Goal: Book appointment/travel/reservation

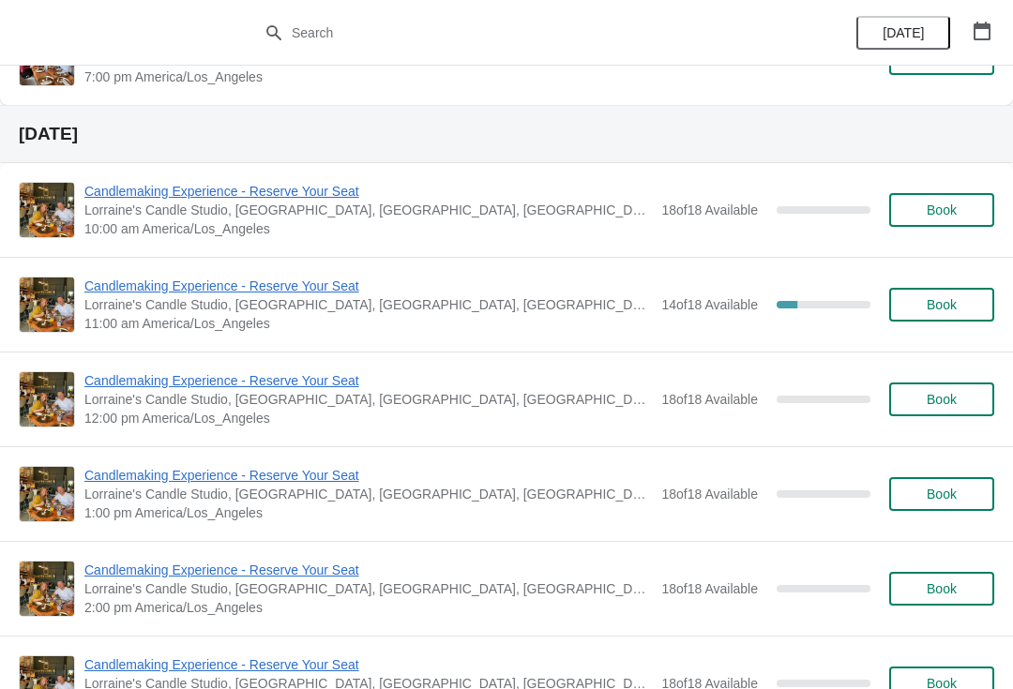
scroll to position [917, 0]
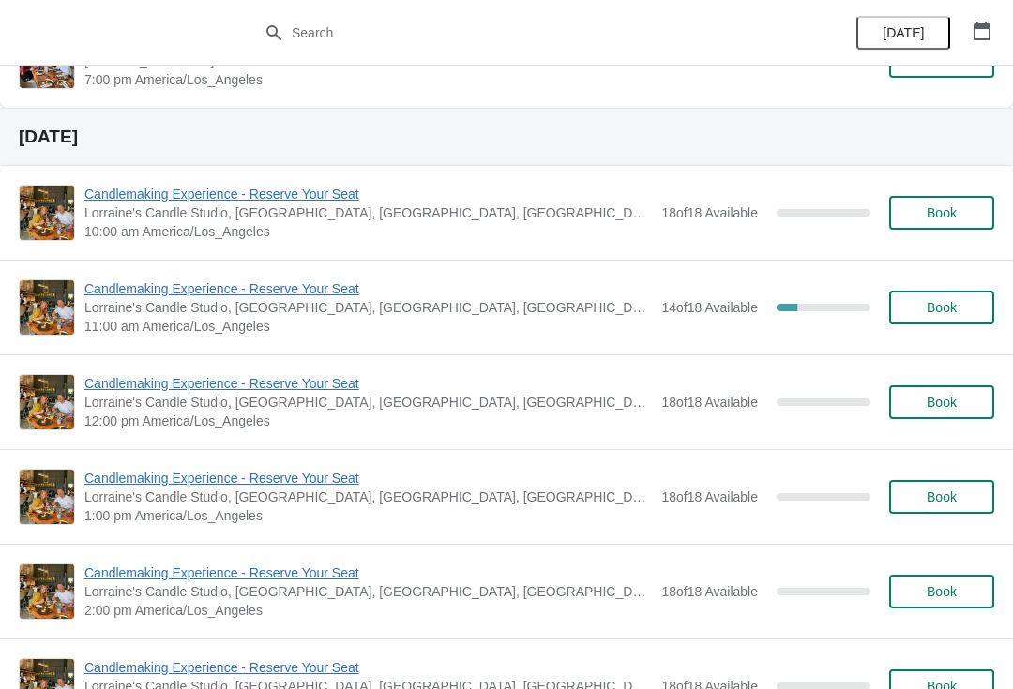
click at [937, 213] on span "Book" at bounding box center [942, 212] width 30 height 15
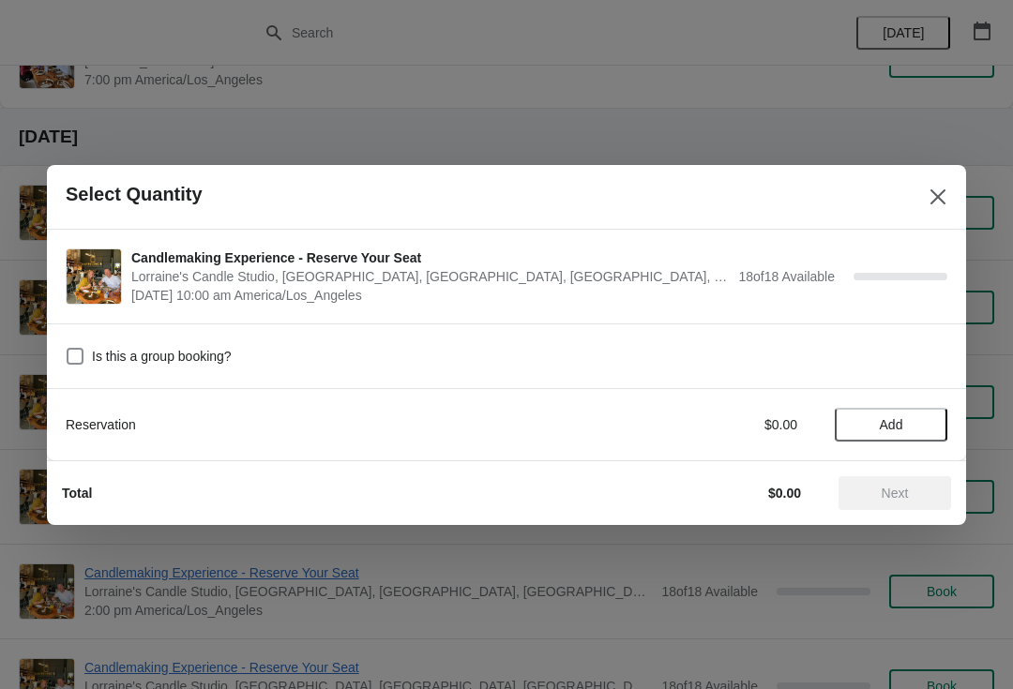
click at [928, 204] on button "Close" at bounding box center [938, 197] width 34 height 34
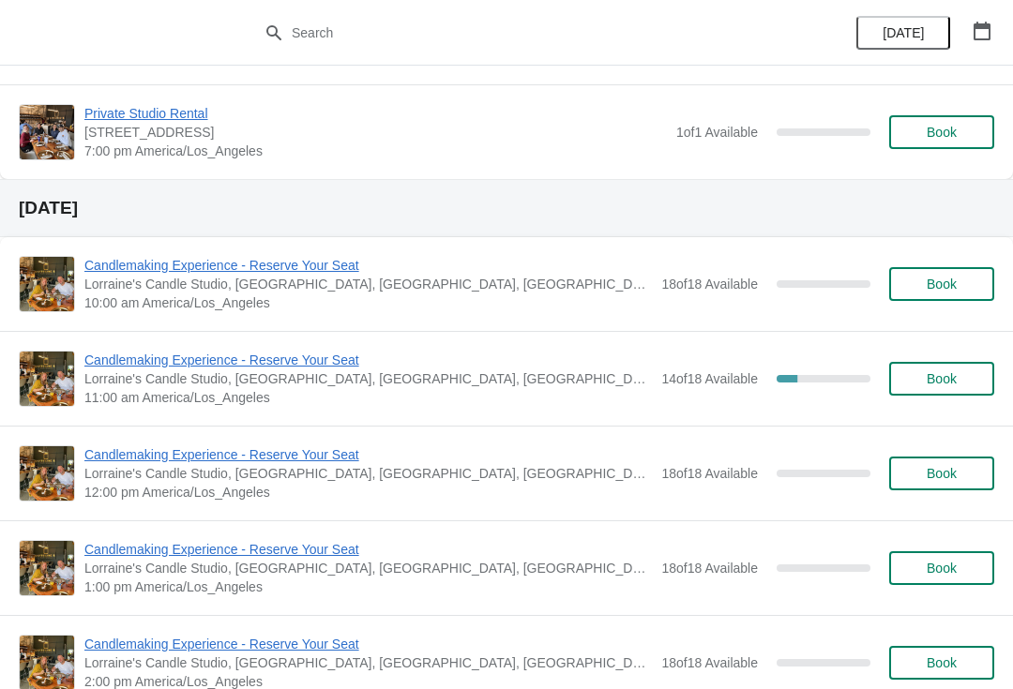
scroll to position [860, 0]
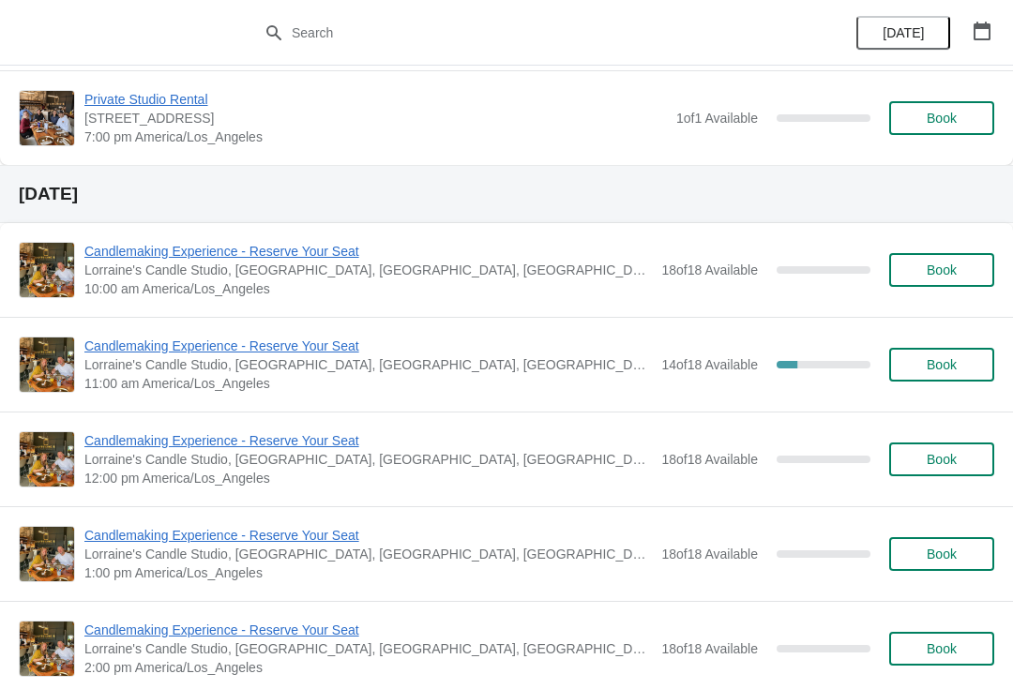
click at [946, 368] on span "Book" at bounding box center [942, 364] width 30 height 15
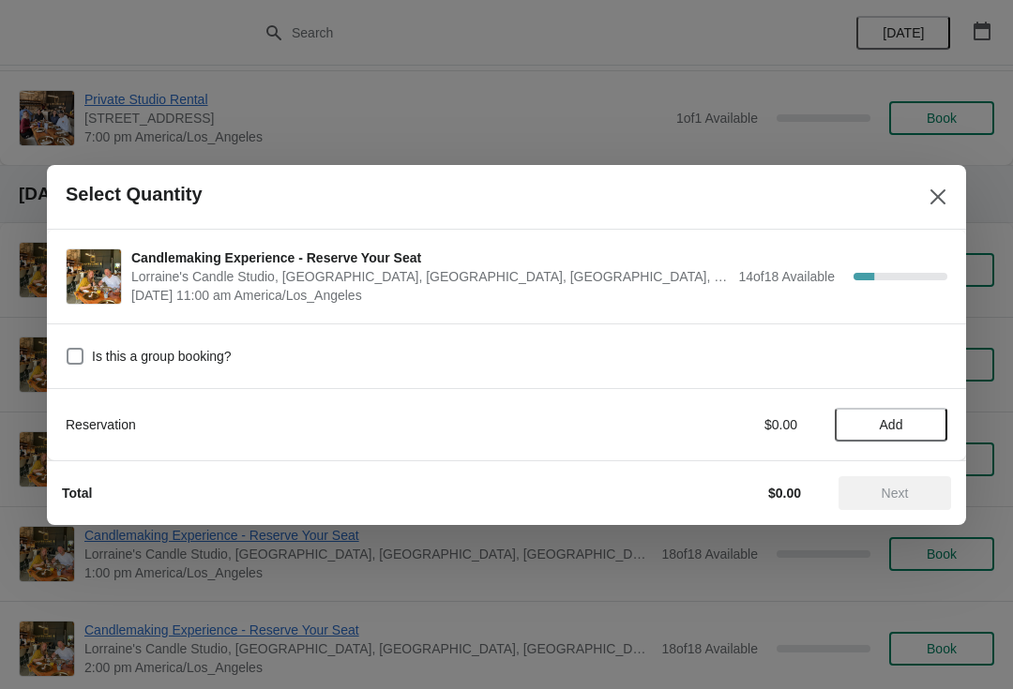
click at [78, 350] on span at bounding box center [75, 356] width 17 height 17
click at [68, 349] on input "Is this a group booking?" at bounding box center [67, 348] width 1 height 1
checkbox input "true"
click at [885, 422] on span "Add" at bounding box center [891, 424] width 23 height 15
click at [887, 486] on span "Next" at bounding box center [895, 493] width 27 height 15
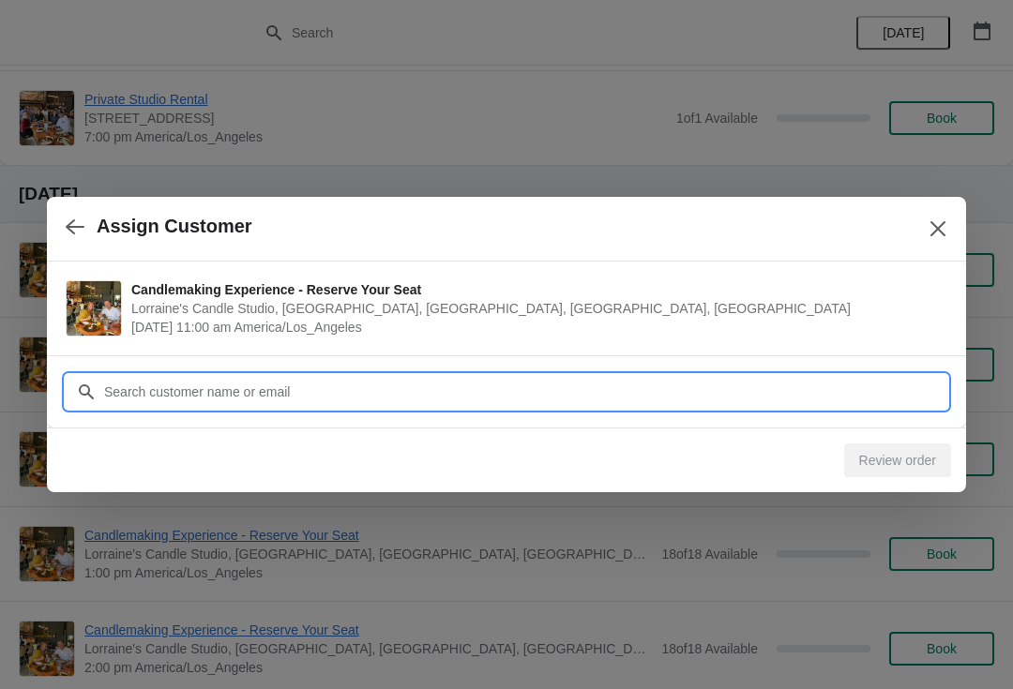
click at [347, 396] on input "Customer" at bounding box center [525, 392] width 844 height 34
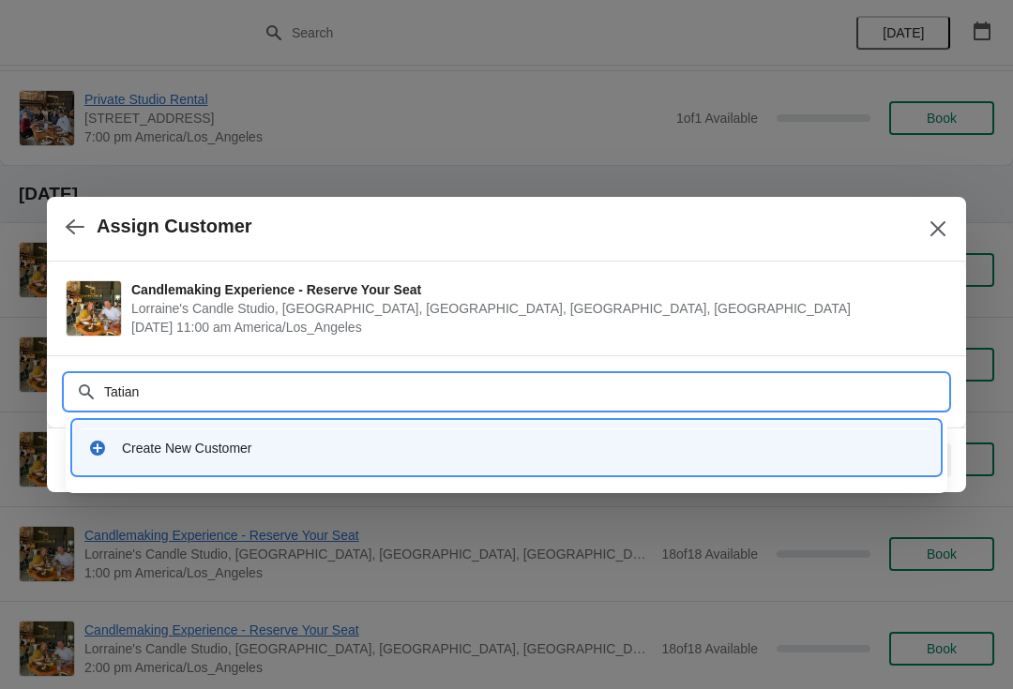
type input "Tatiana"
click at [264, 451] on div "Create New Customer" at bounding box center [523, 448] width 803 height 19
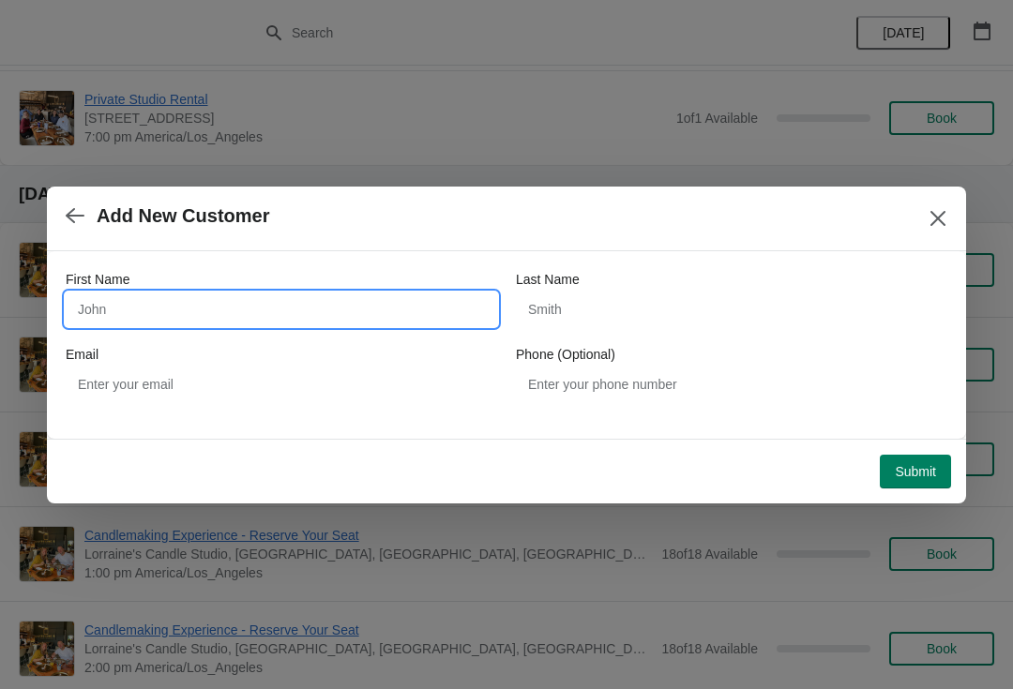
click at [271, 310] on input "First Name" at bounding box center [281, 310] width 431 height 34
type input "Tatiana"
click at [923, 466] on span "Submit" at bounding box center [915, 471] width 41 height 15
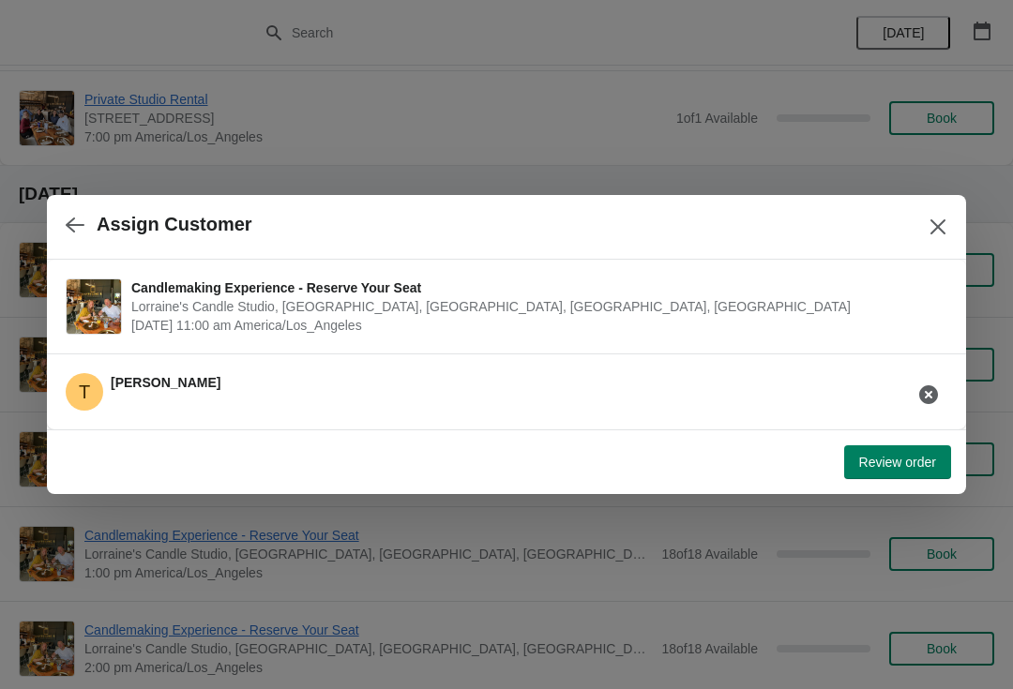
click at [887, 461] on span "Review order" at bounding box center [897, 462] width 77 height 15
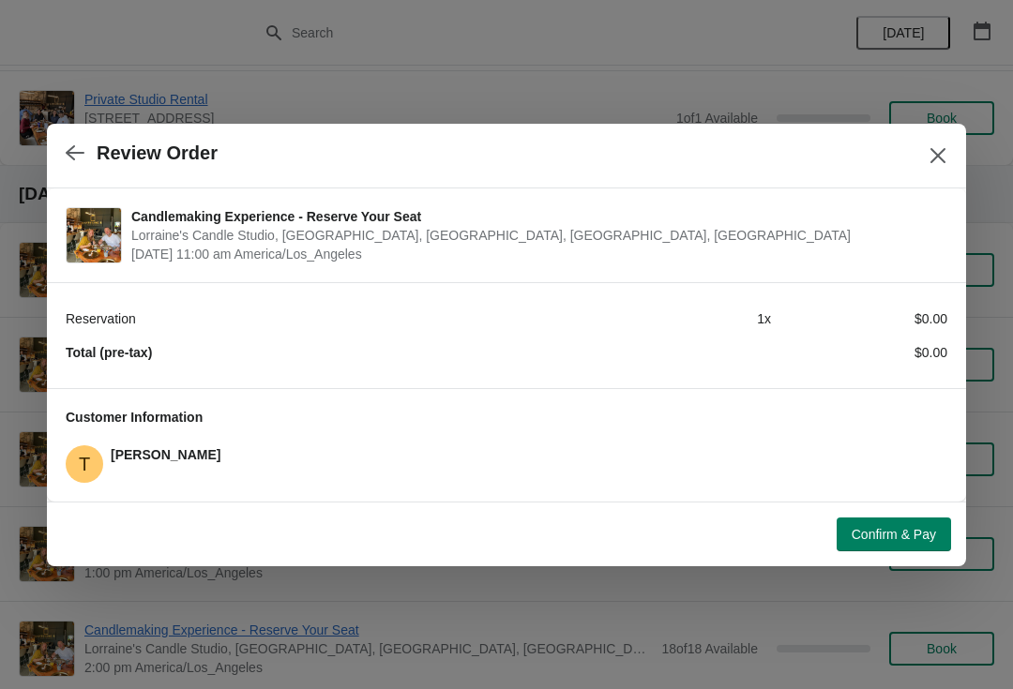
click at [915, 151] on div "Review Order" at bounding box center [506, 156] width 919 height 65
click at [936, 146] on icon "Close" at bounding box center [938, 155] width 19 height 19
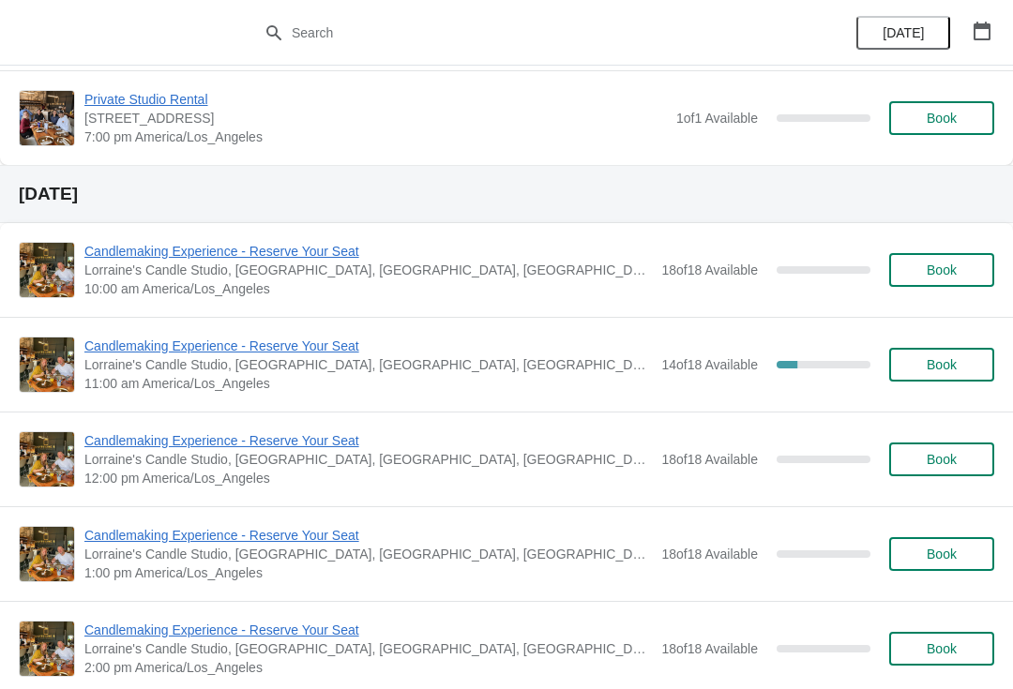
click at [940, 371] on span "Book" at bounding box center [942, 364] width 30 height 15
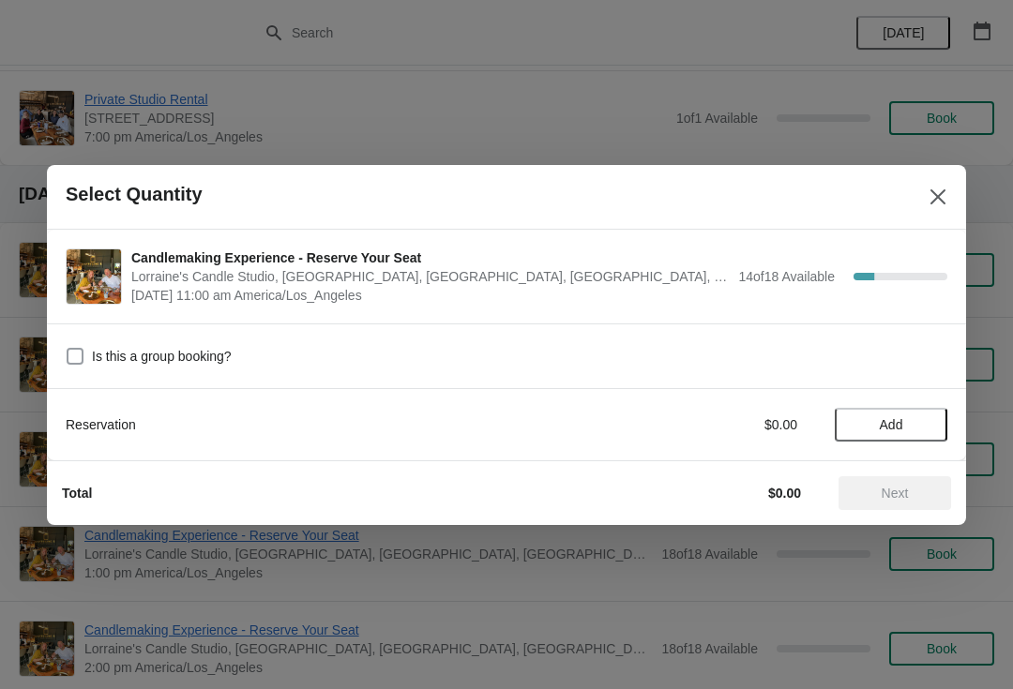
click at [67, 355] on span at bounding box center [75, 356] width 17 height 17
click at [67, 349] on input "Is this a group booking?" at bounding box center [67, 348] width 1 height 1
checkbox input "true"
click at [877, 411] on button "Add" at bounding box center [891, 425] width 113 height 34
click at [921, 424] on icon at bounding box center [923, 424] width 7 height 7
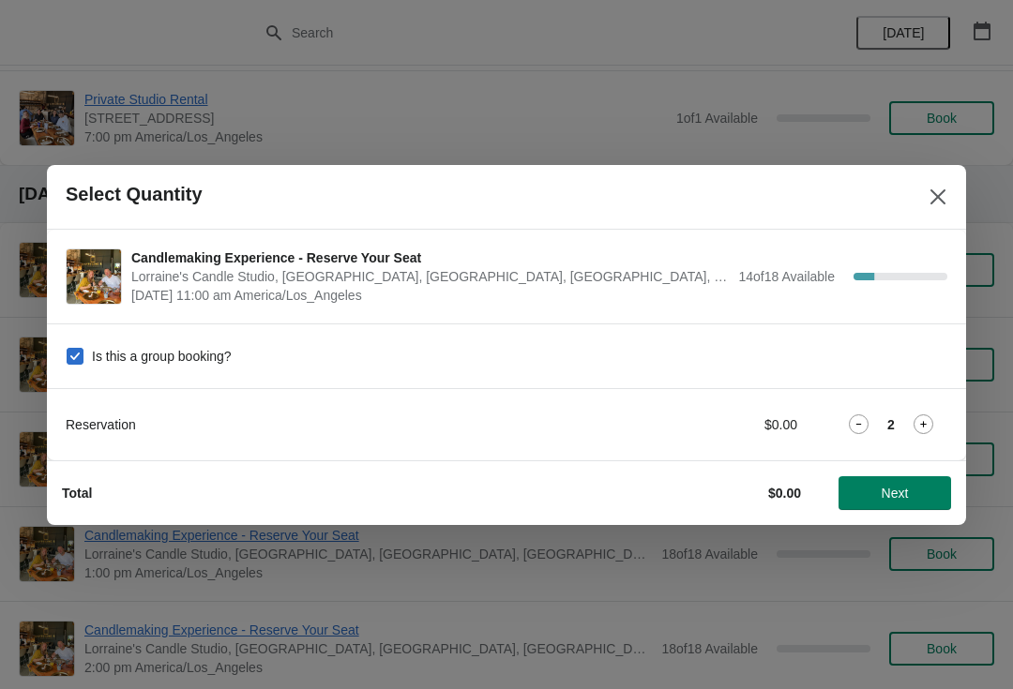
click at [925, 427] on icon at bounding box center [924, 425] width 20 height 20
click at [930, 423] on icon at bounding box center [924, 425] width 20 height 20
click at [929, 422] on icon at bounding box center [924, 425] width 20 height 20
click at [903, 493] on span "Next" at bounding box center [895, 493] width 27 height 15
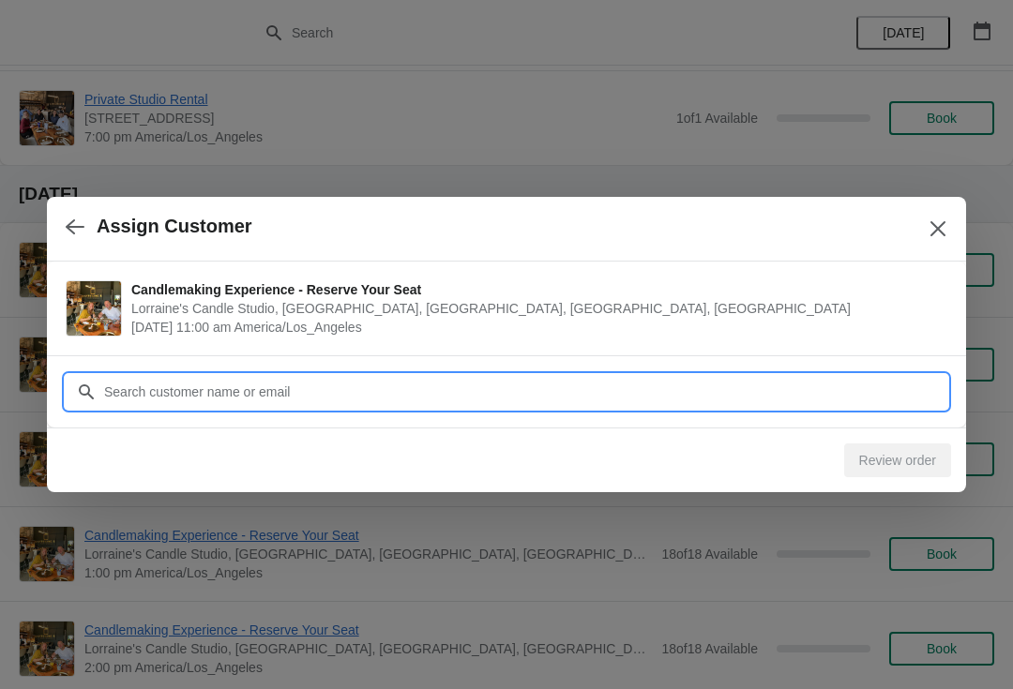
click at [300, 390] on input "Customer" at bounding box center [525, 392] width 844 height 34
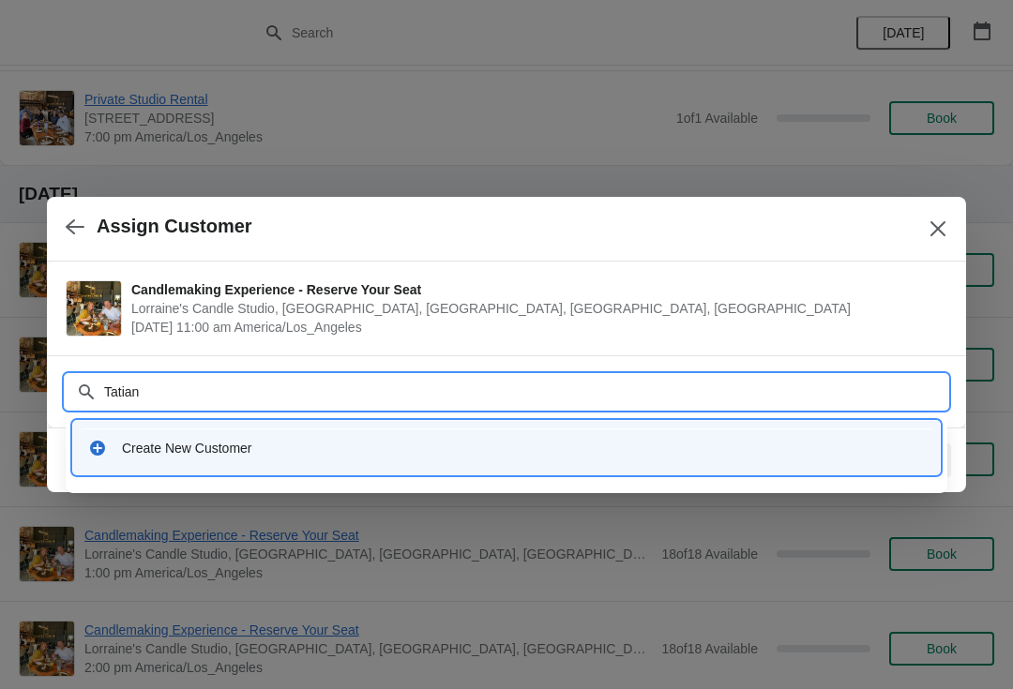
type input "Tatiana"
click at [259, 447] on div "Create New Customer" at bounding box center [523, 448] width 803 height 19
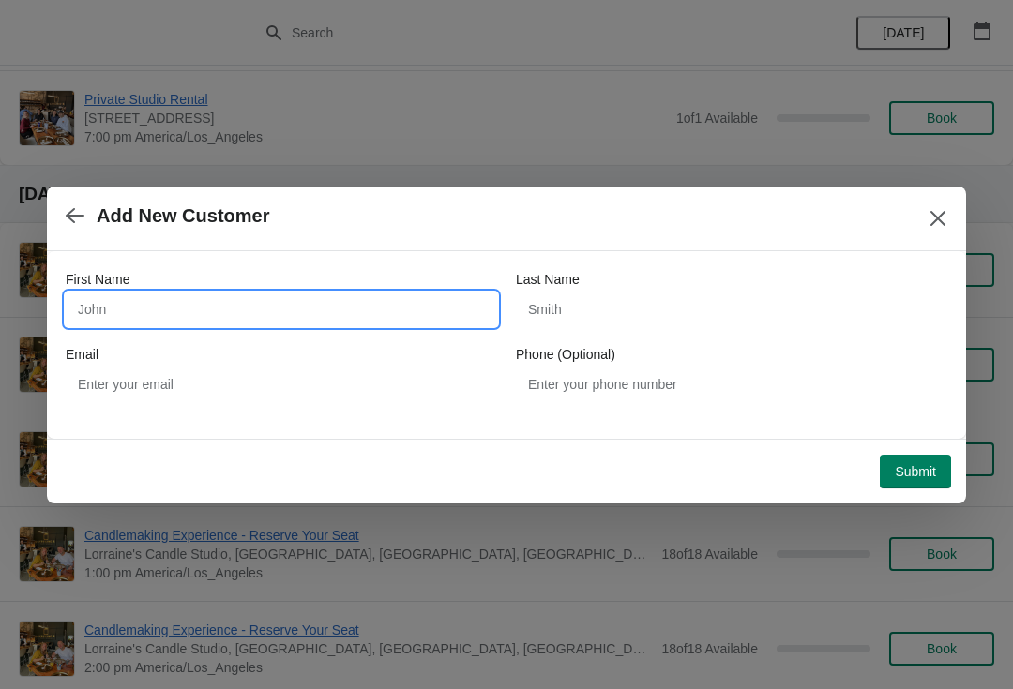
click at [311, 313] on input "First Name" at bounding box center [281, 310] width 431 height 34
type input "Tatiana"
click at [933, 465] on span "Submit" at bounding box center [915, 471] width 41 height 15
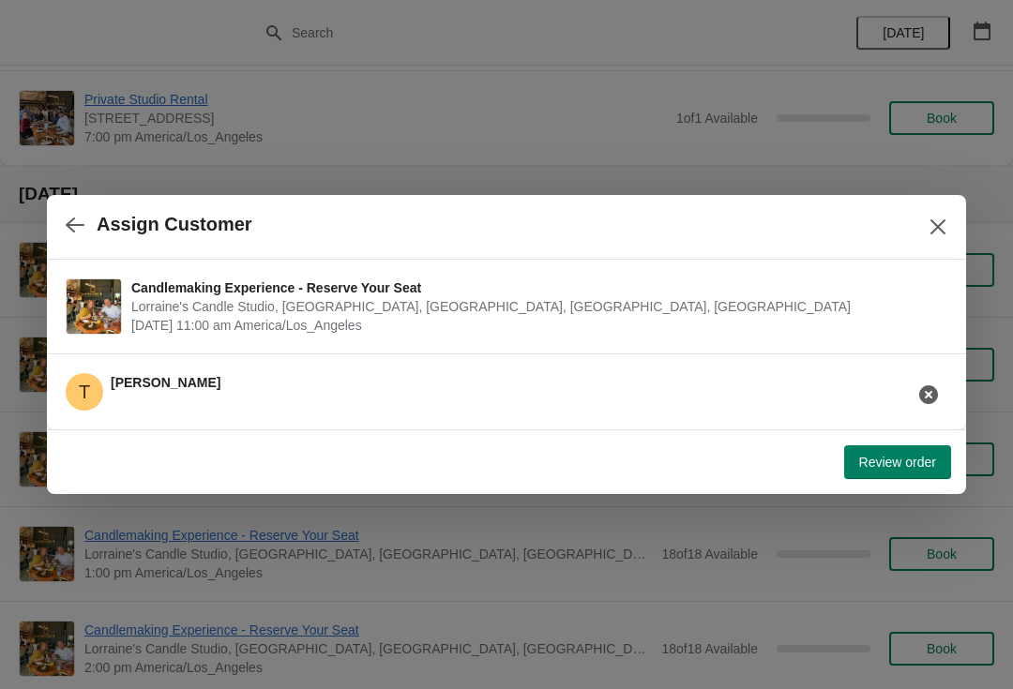
click at [906, 455] on span "Review order" at bounding box center [897, 462] width 77 height 15
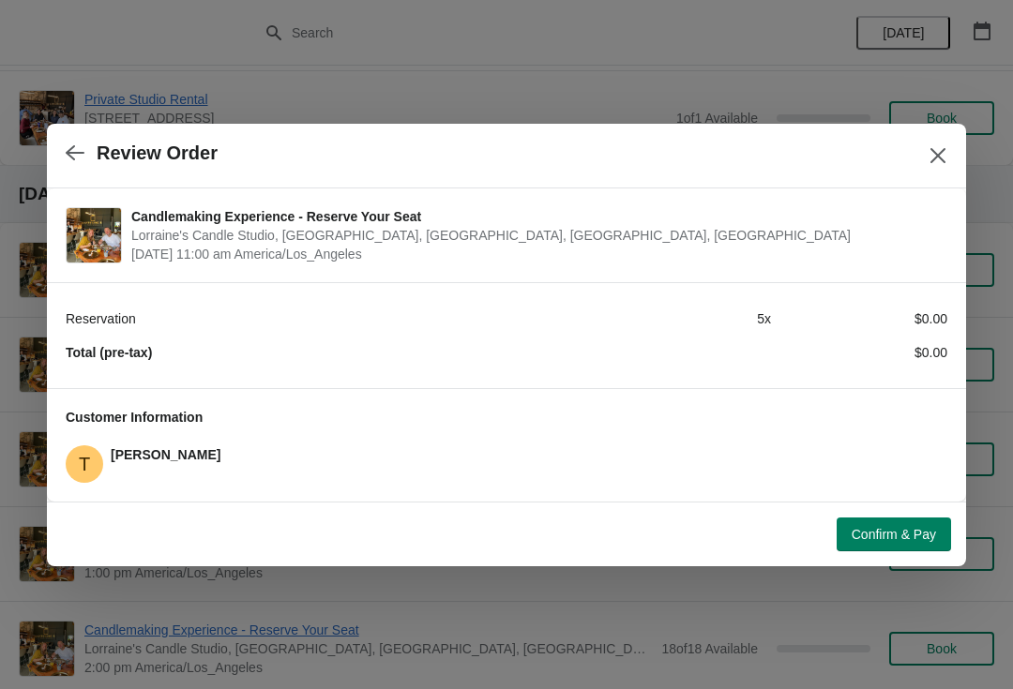
click at [890, 535] on span "Confirm & Pay" at bounding box center [894, 534] width 84 height 15
